Goal: Transaction & Acquisition: Purchase product/service

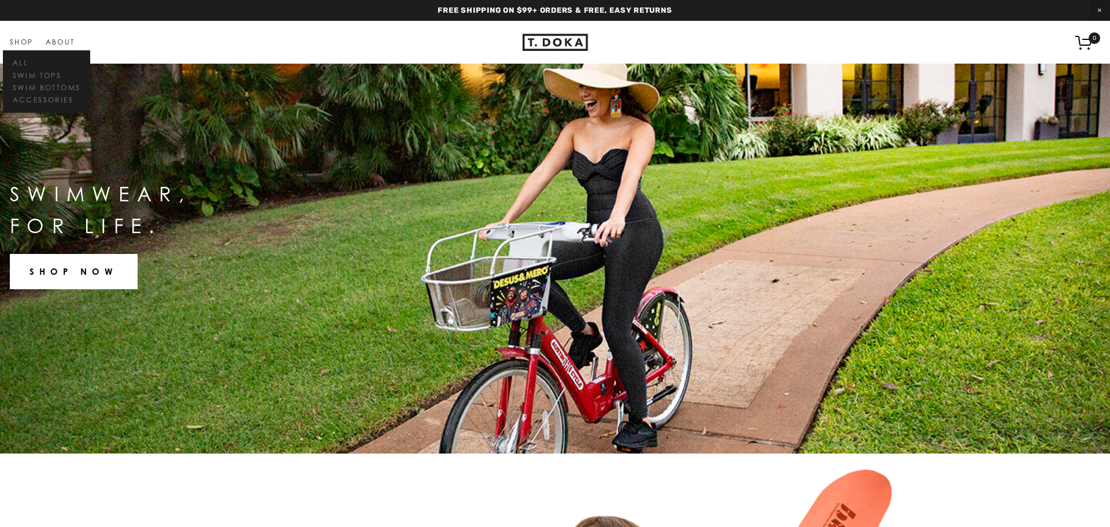
click at [18, 38] on link "Shop" at bounding box center [22, 42] width 24 height 9
click at [35, 76] on link "Swim Tops" at bounding box center [46, 75] width 73 height 12
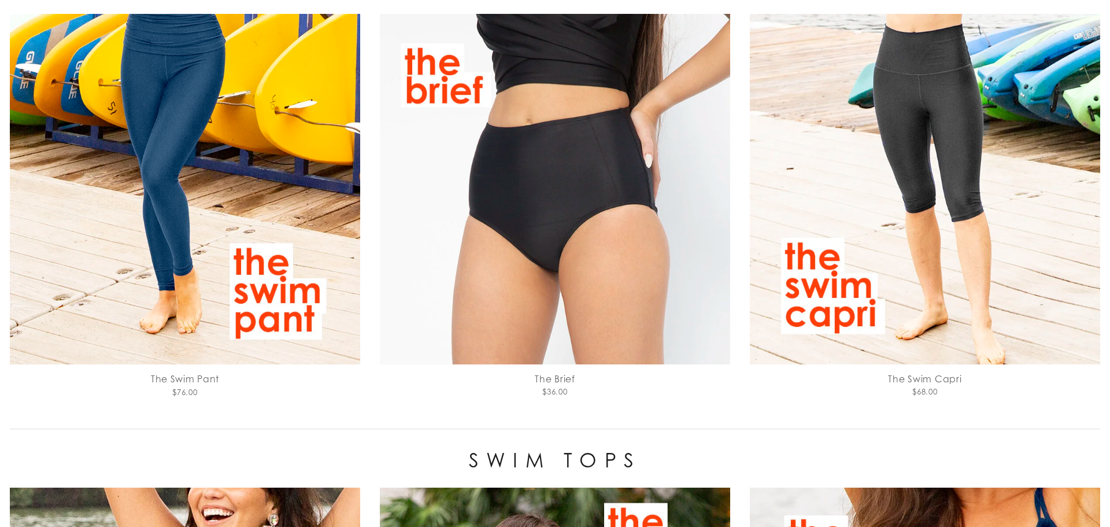
scroll to position [129, 0]
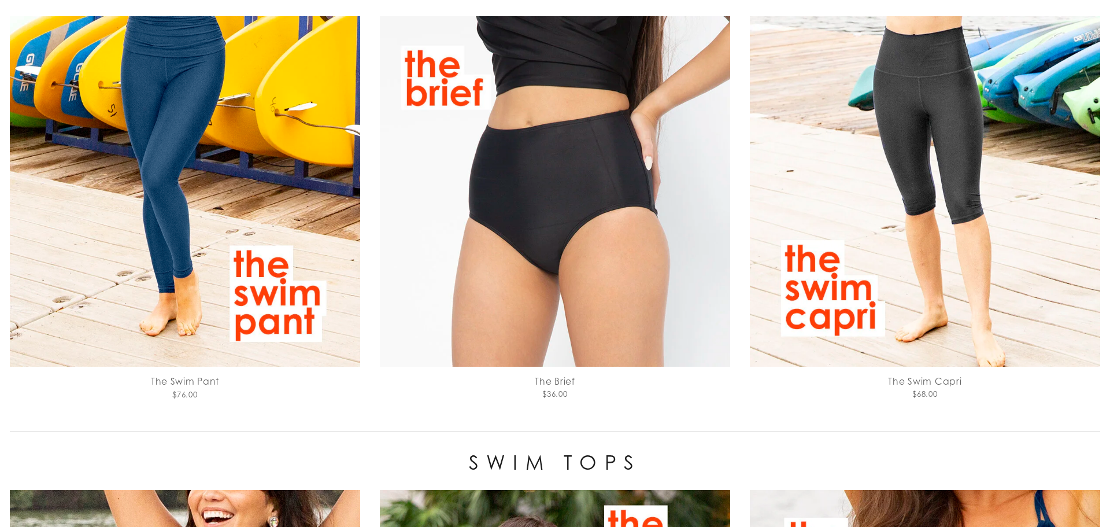
click at [579, 206] on img at bounding box center [555, 191] width 350 height 350
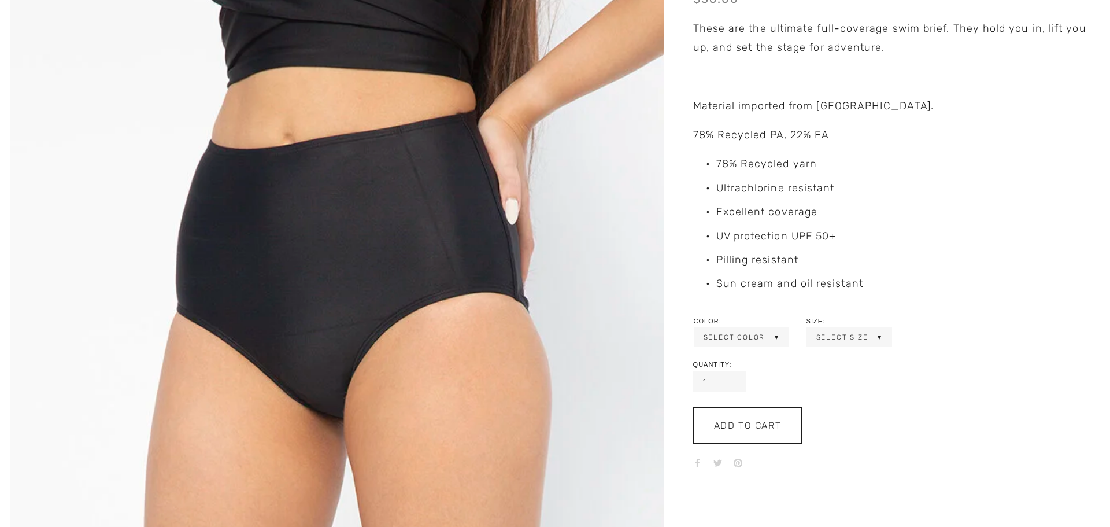
scroll to position [466, 0]
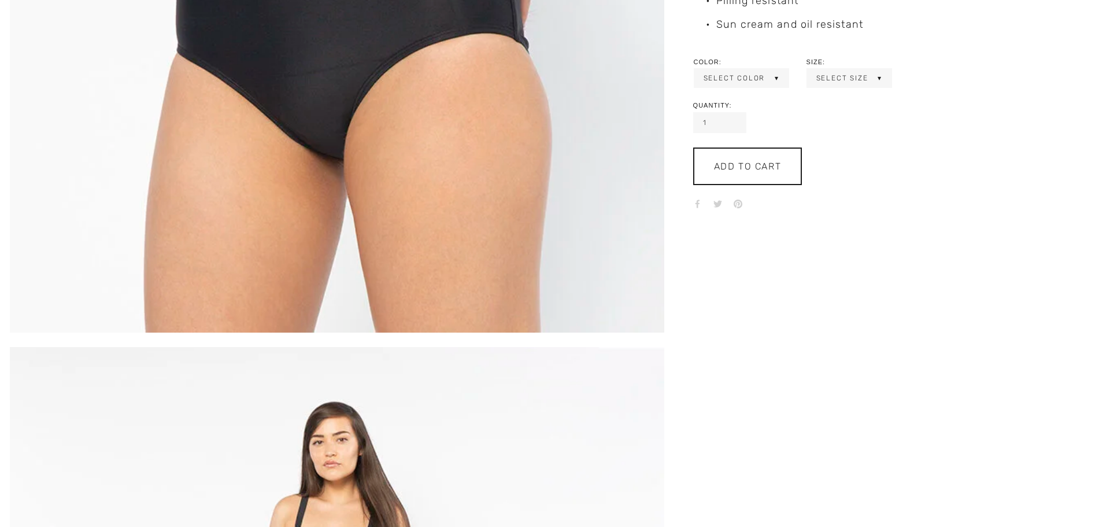
click at [751, 66] on div "Color: Select Color Power Move Black Power Move Black" at bounding box center [741, 73] width 95 height 29
click at [752, 68] on div "Select Color Power Move Black" at bounding box center [741, 78] width 95 height 20
click at [754, 76] on select "Select Color Power Move Black" at bounding box center [741, 77] width 93 height 17
select select "Power Move Black"
click at [695, 69] on select "Select Color Power Move Black" at bounding box center [741, 77] width 93 height 17
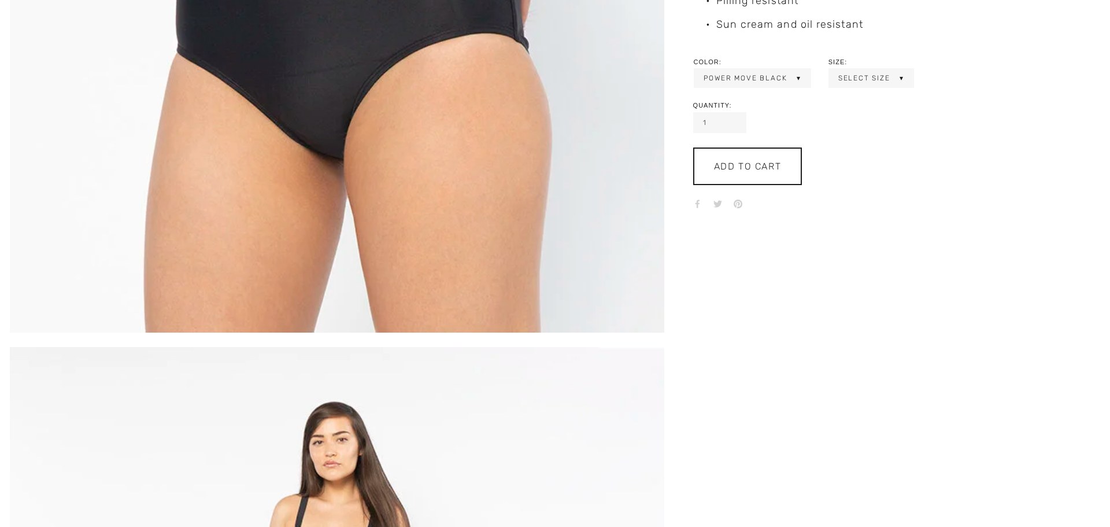
click at [861, 76] on select "Select Size 2 4 6 8 10 12 14 16" at bounding box center [870, 77] width 83 height 17
select select "4"
click at [829, 69] on select "Select Size 2 4 6 8 10 12 14 16" at bounding box center [870, 77] width 83 height 17
click at [775, 153] on div "Add To Cart" at bounding box center [747, 166] width 109 height 38
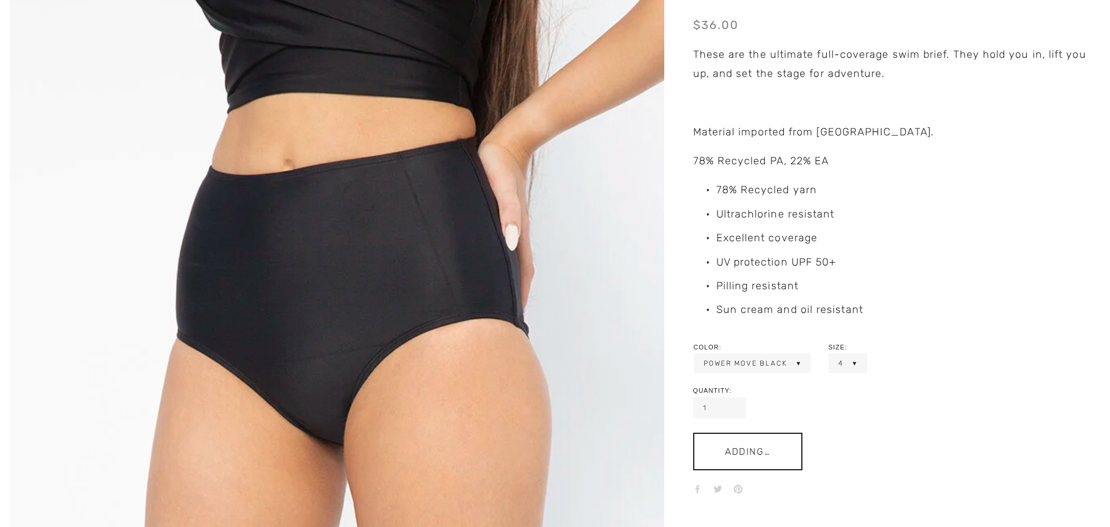
scroll to position [143, 0]
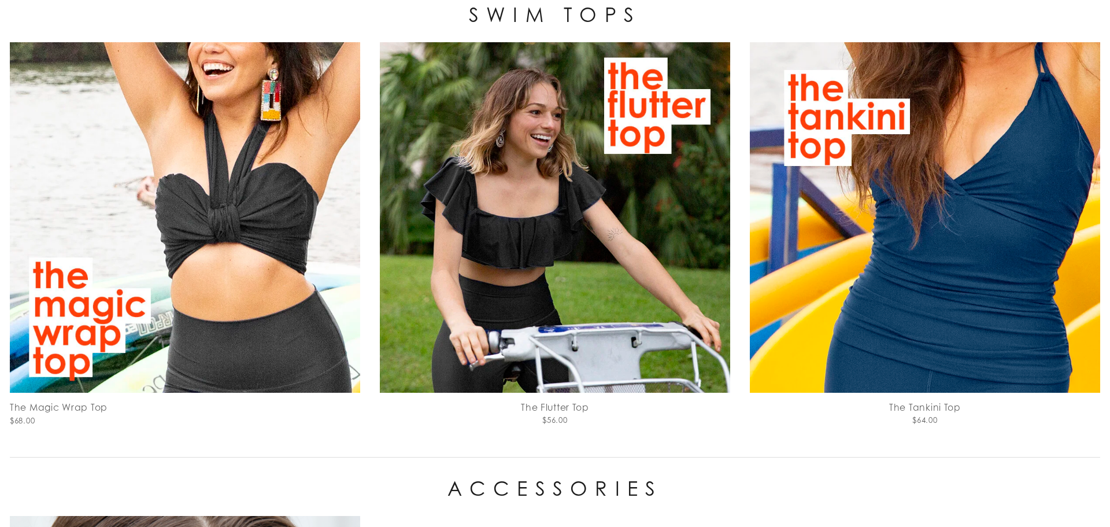
scroll to position [583, 0]
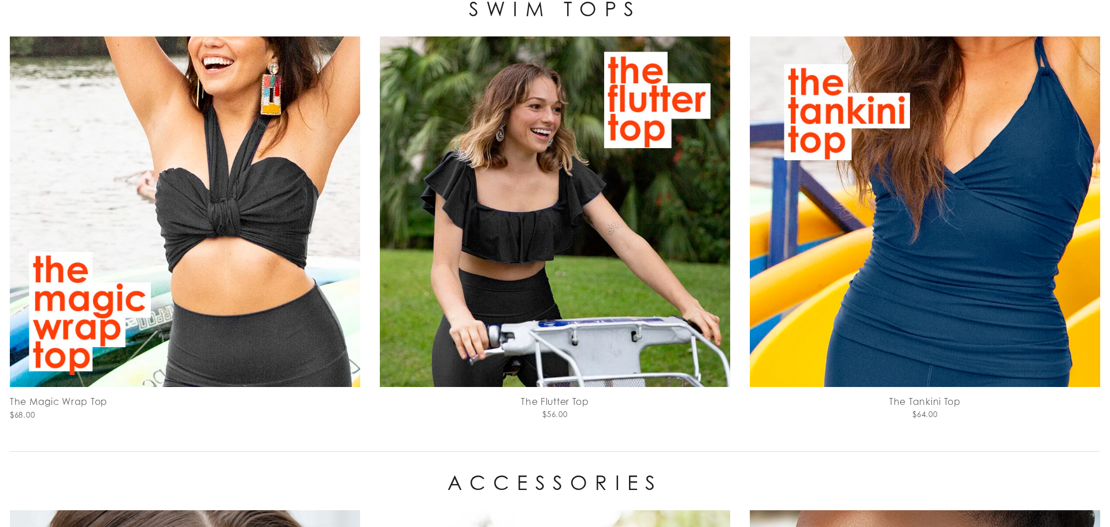
click at [180, 246] on img at bounding box center [185, 211] width 350 height 351
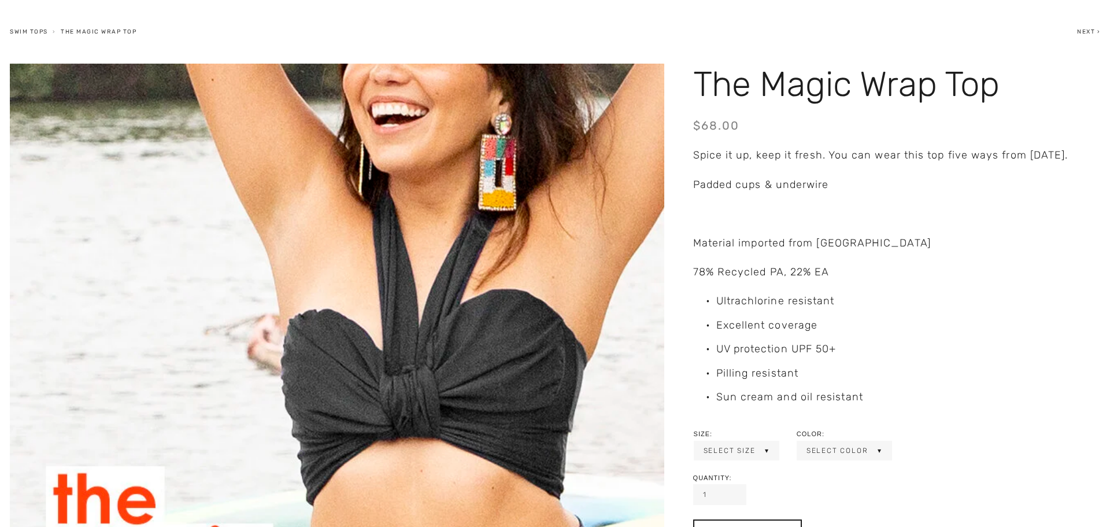
scroll to position [259, 0]
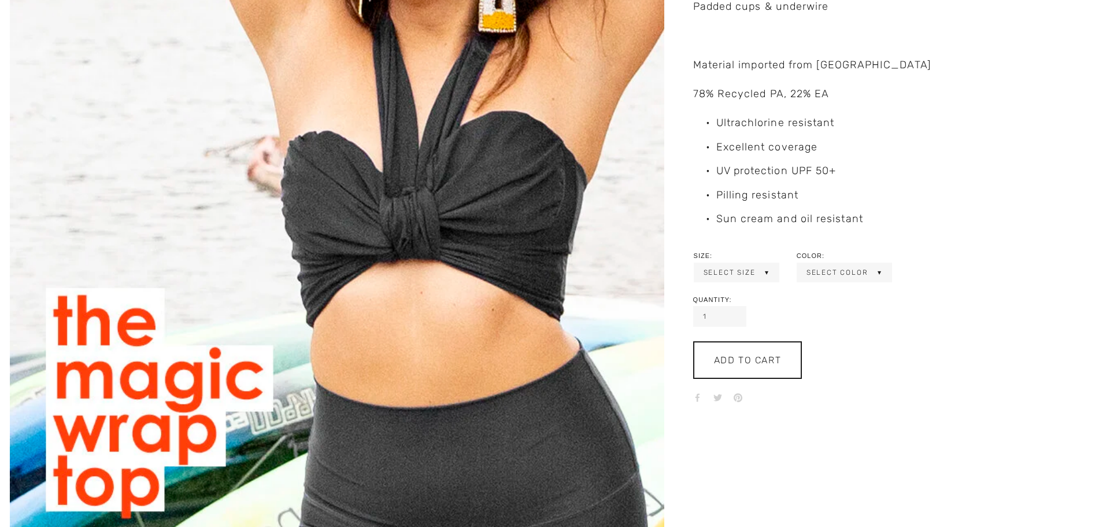
click at [761, 278] on select "Select Size 2 4 6 8 10 12 14 16" at bounding box center [736, 272] width 83 height 17
click at [695, 264] on select "Select Size 2 4 6 8 10 12 14 16" at bounding box center [736, 272] width 83 height 17
click at [706, 272] on select "Select Size 2 4 6 8 10 12 14 16" at bounding box center [713, 272] width 36 height 17
select select "6"
click at [695, 264] on select "Select Size 2 4 6 8 10 12 14 16" at bounding box center [713, 272] width 36 height 17
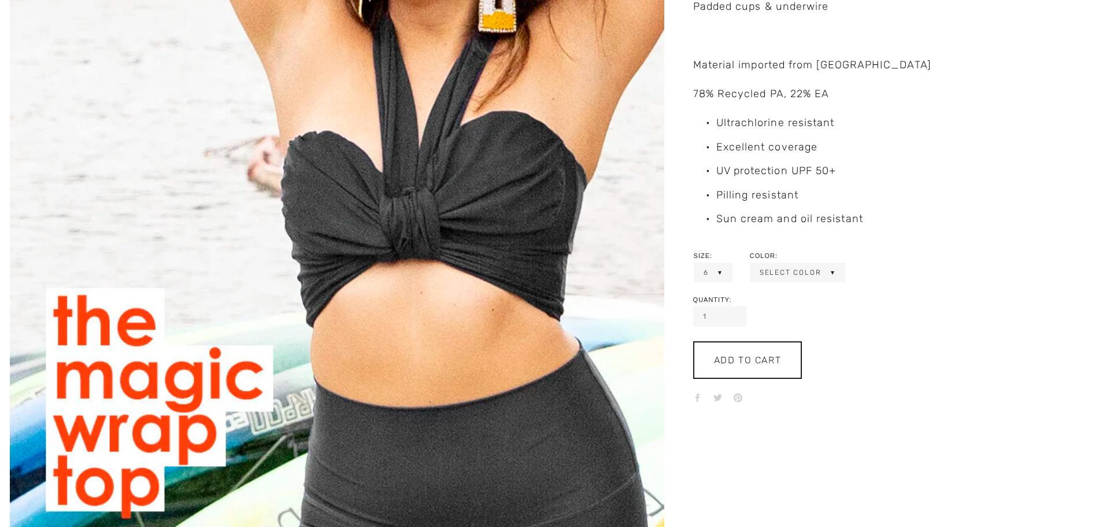
click at [764, 274] on select "Select Color Power Move Black" at bounding box center [797, 272] width 93 height 17
select select "Power Move Black"
click at [751, 264] on select "Select Color Power Move Black" at bounding box center [797, 272] width 93 height 17
click at [771, 362] on div "Add To Cart" at bounding box center [748, 359] width 68 height 11
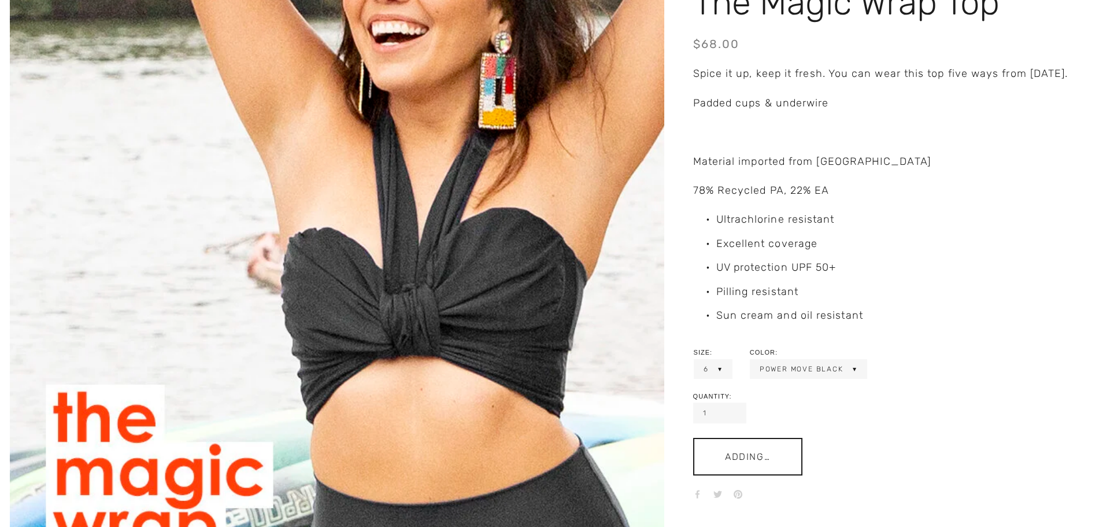
scroll to position [0, 0]
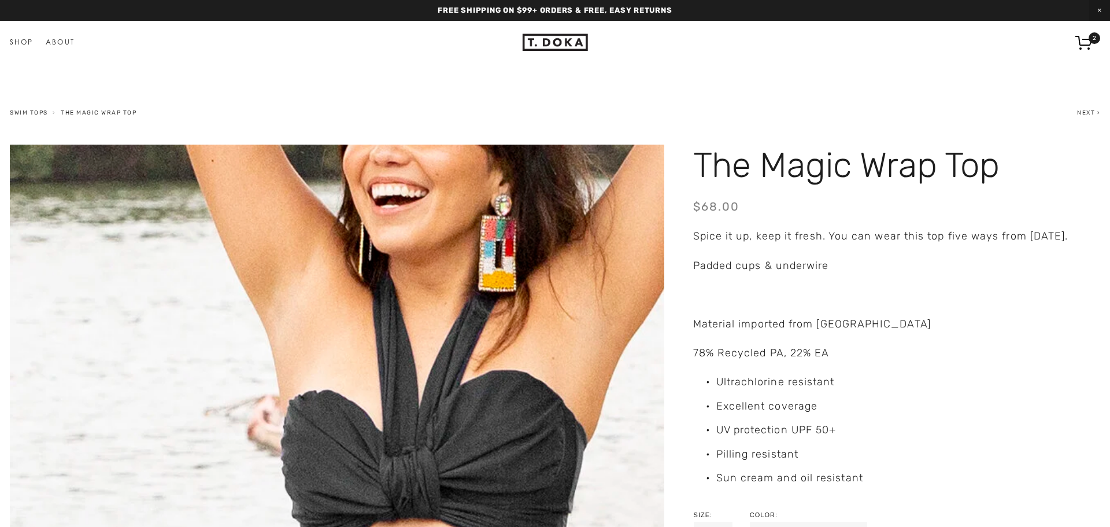
click at [1081, 39] on icon "2 items in cart" at bounding box center [1084, 42] width 18 height 15
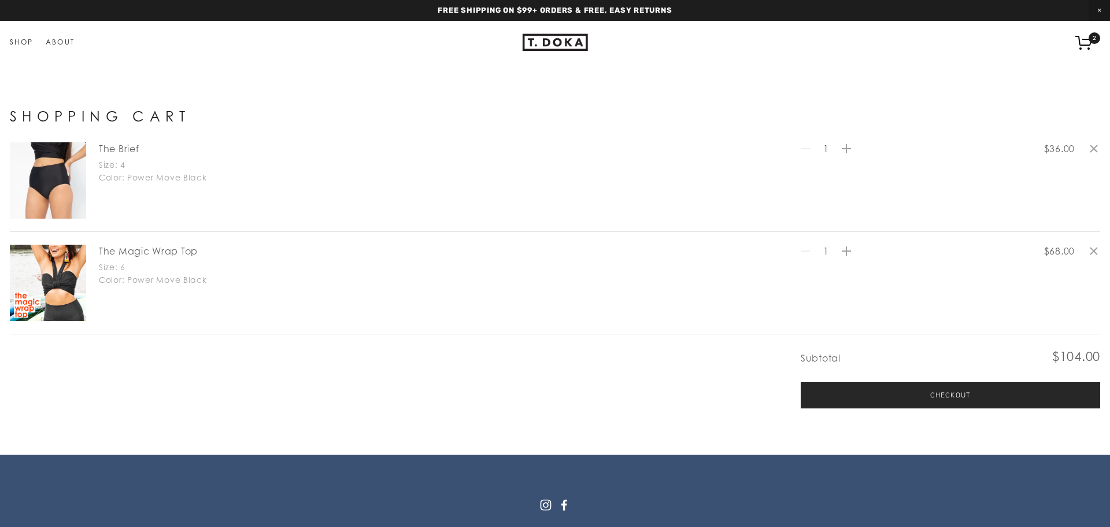
click at [894, 387] on button "Checkout" at bounding box center [950, 394] width 299 height 27
